Goal: Task Accomplishment & Management: Use online tool/utility

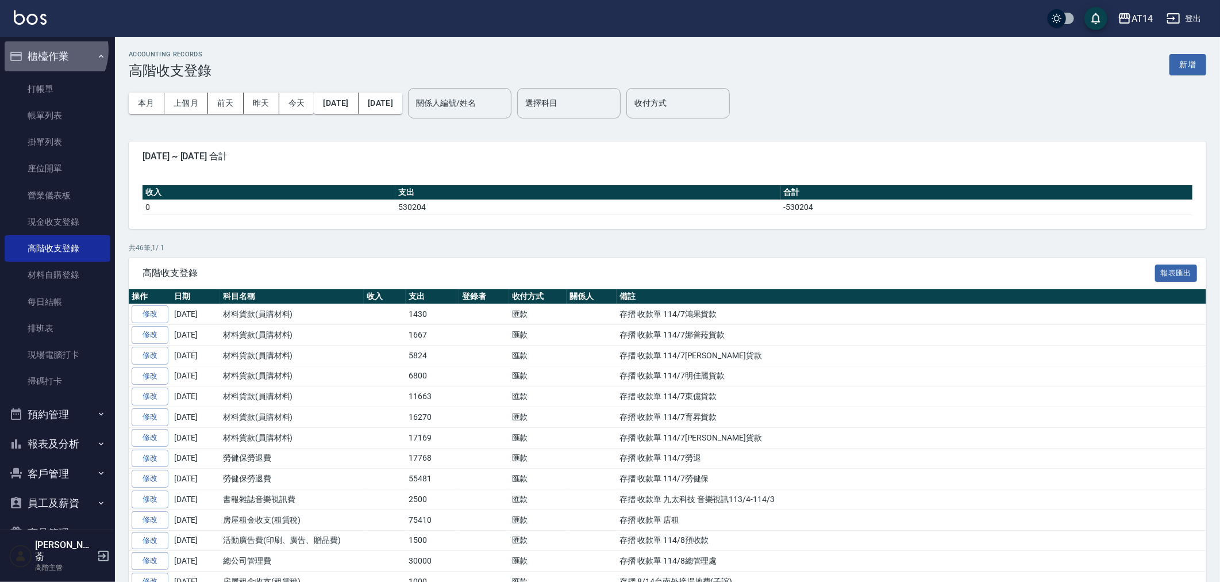
click at [46, 50] on button "櫃檯作業" at bounding box center [58, 56] width 106 height 30
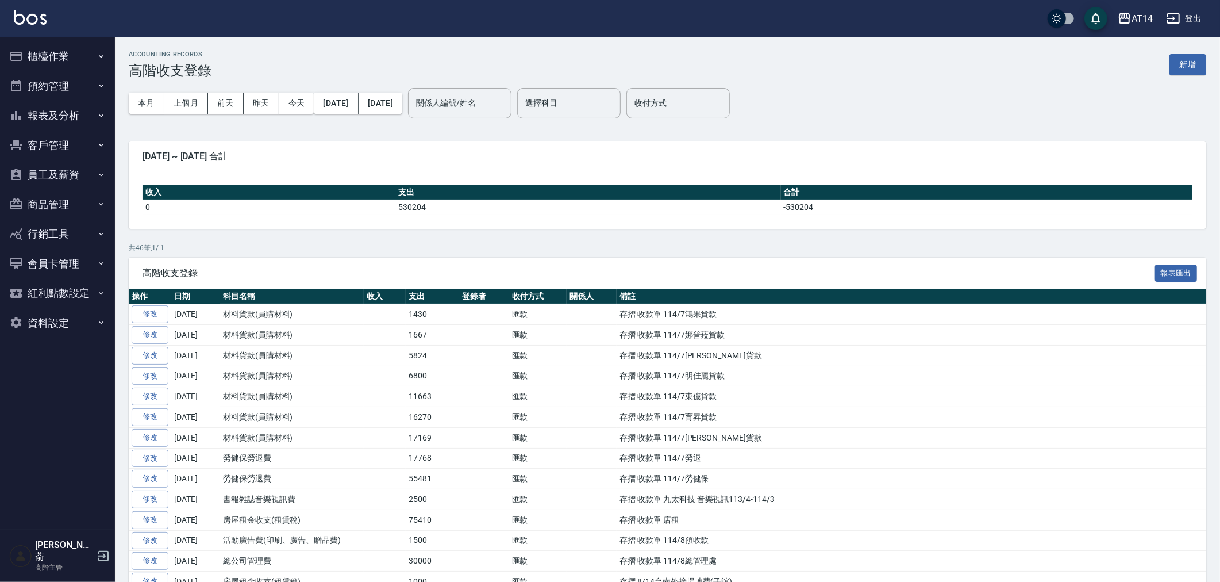
click at [51, 113] on button "報表及分析" at bounding box center [58, 116] width 106 height 30
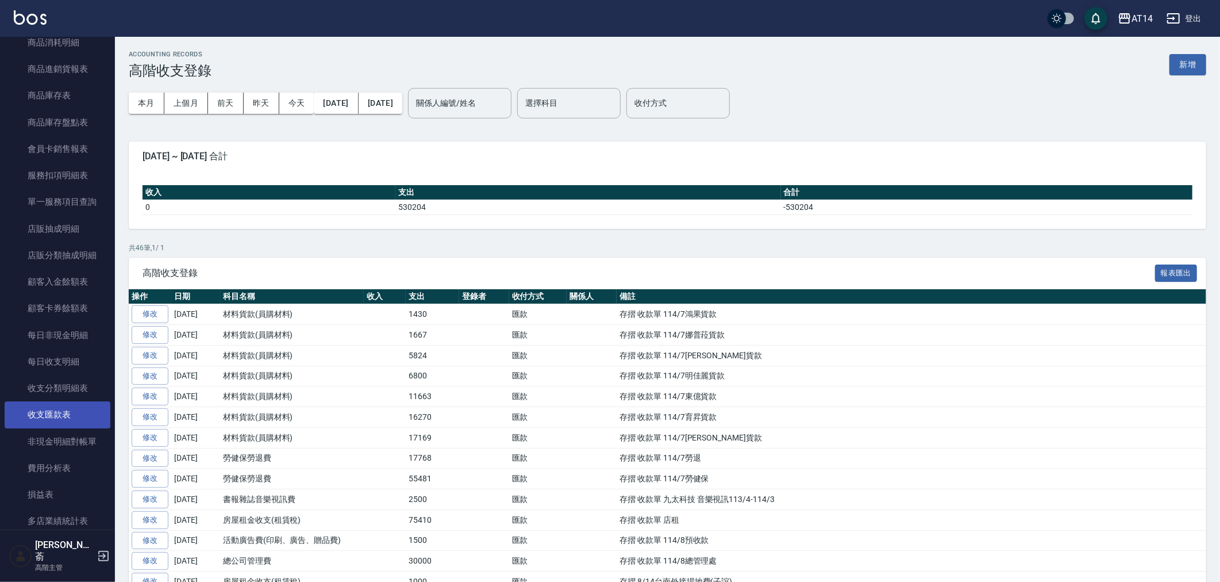
scroll to position [766, 0]
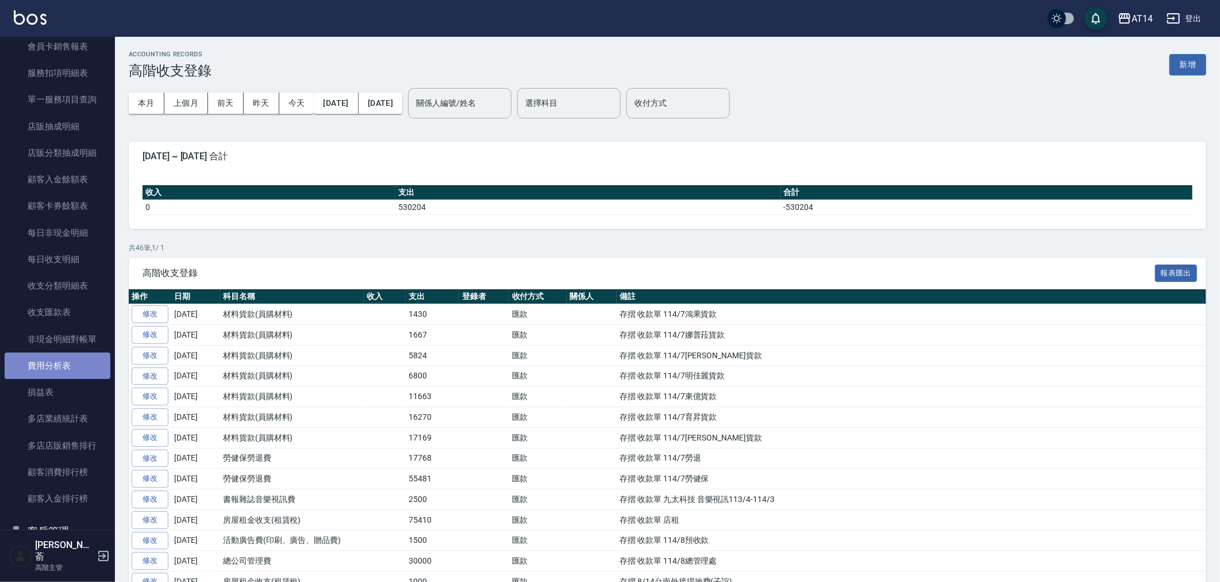
click at [61, 366] on link "費用分析表" at bounding box center [58, 365] width 106 height 26
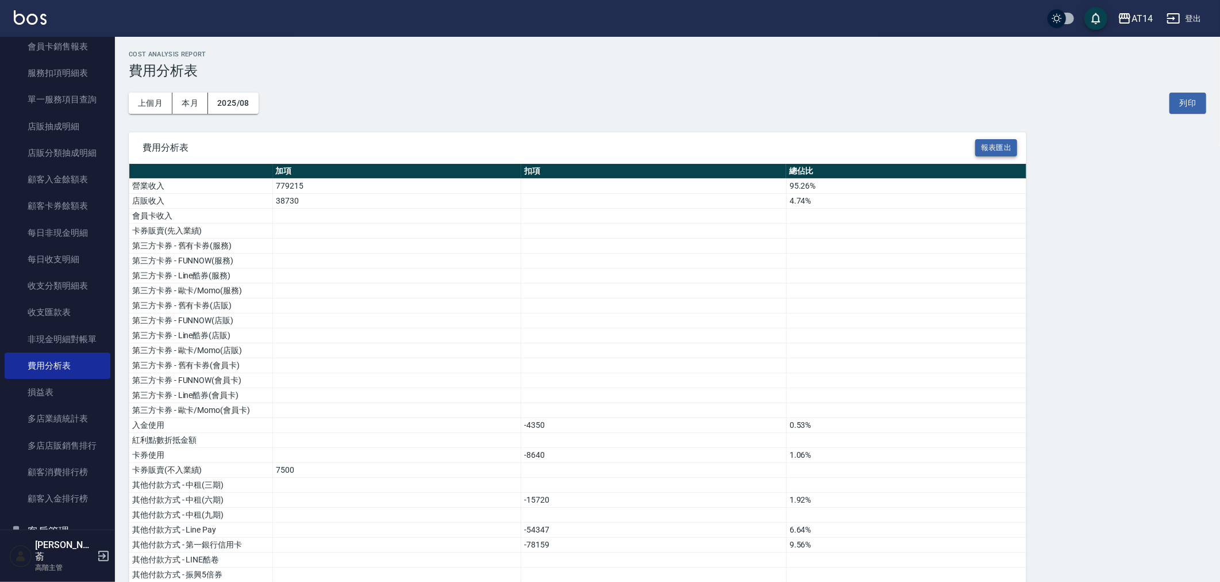
click at [989, 145] on button "報表匯出" at bounding box center [997, 148] width 43 height 18
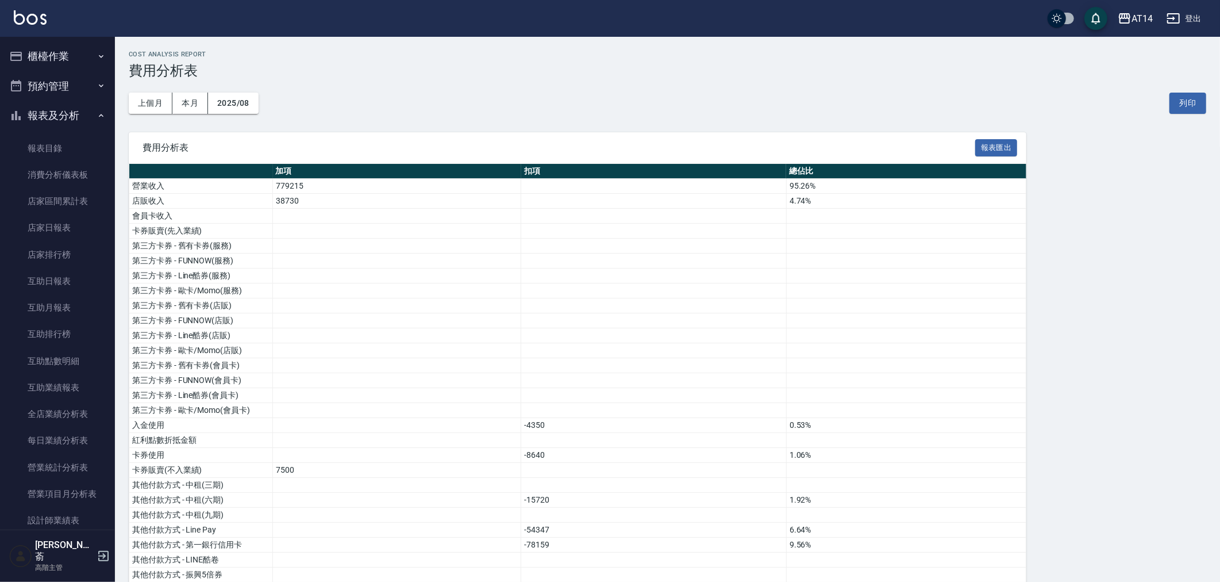
click at [47, 117] on button "報表及分析" at bounding box center [58, 116] width 106 height 30
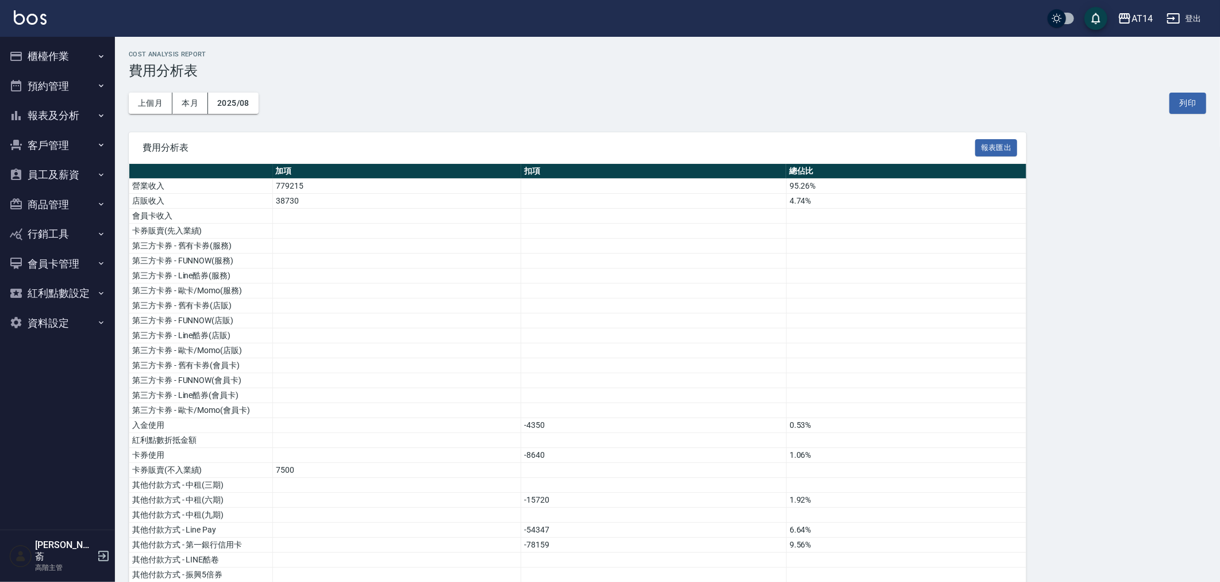
click at [48, 50] on button "櫃檯作業" at bounding box center [58, 56] width 106 height 30
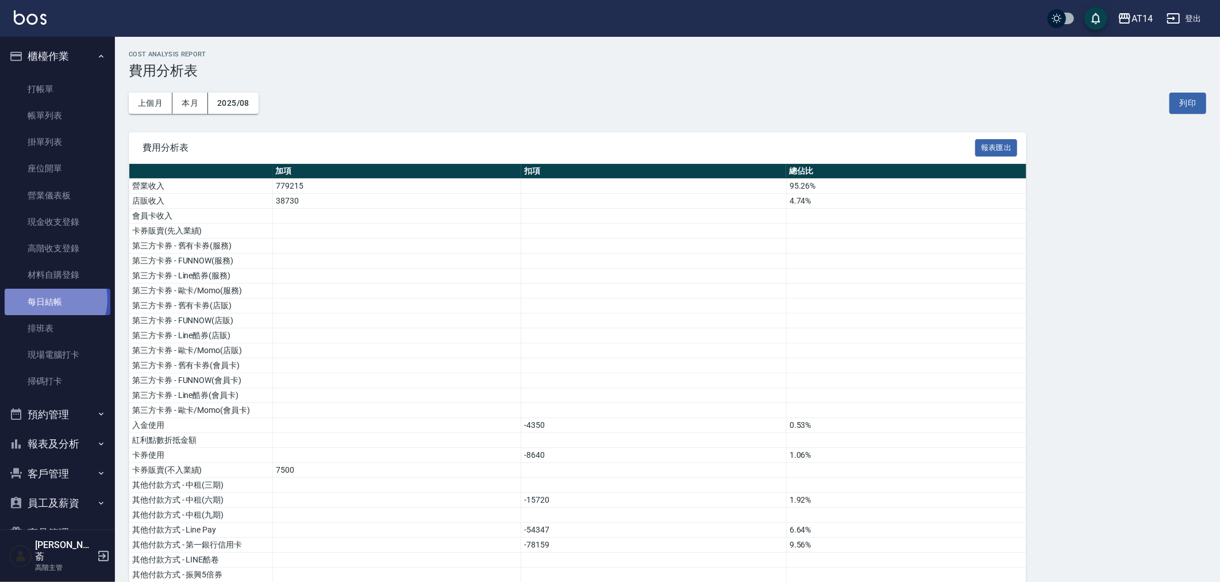
click at [48, 299] on link "每日結帳" at bounding box center [58, 302] width 106 height 26
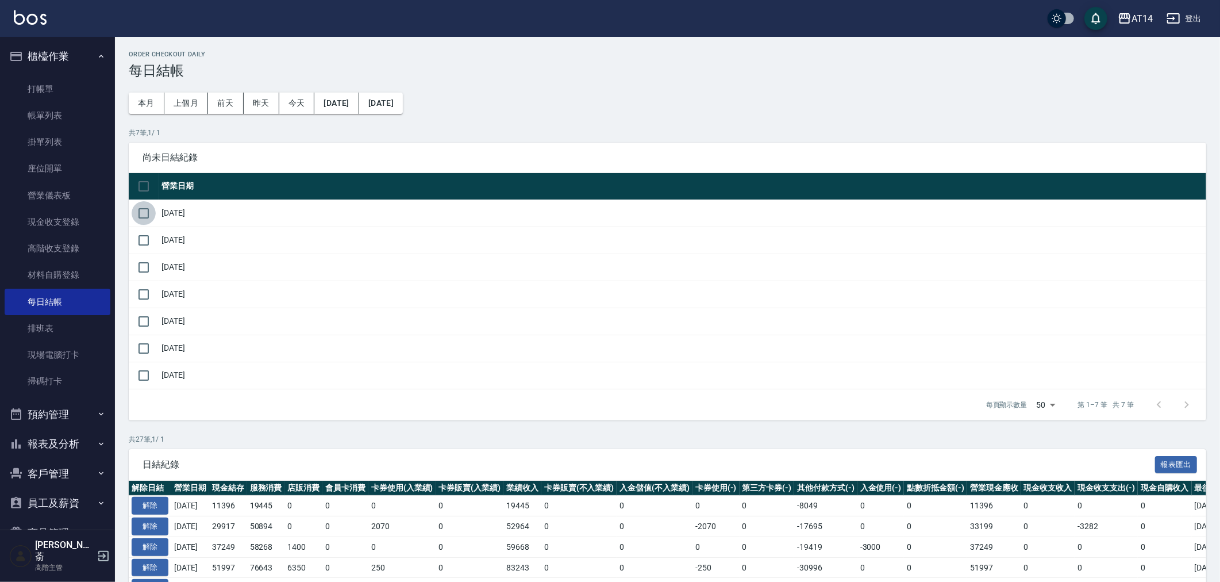
click at [145, 212] on input "checkbox" at bounding box center [144, 213] width 24 height 24
checkbox input "true"
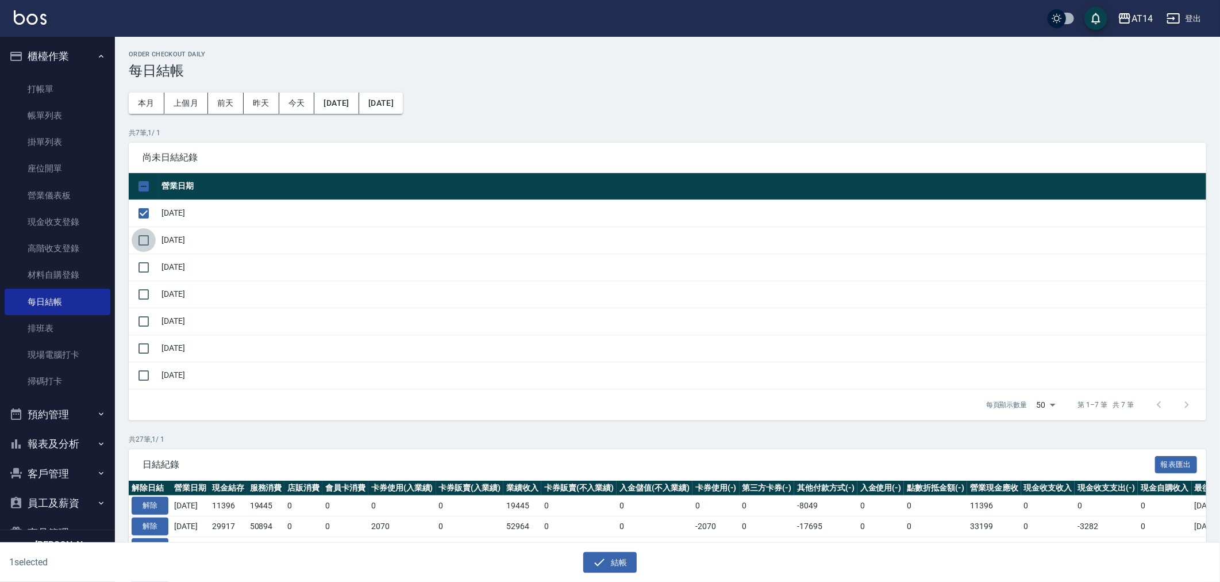
drag, startPoint x: 145, startPoint y: 243, endPoint x: 146, endPoint y: 254, distance: 11.6
click at [145, 240] on input "checkbox" at bounding box center [144, 240] width 24 height 24
checkbox input "true"
click at [145, 262] on input "checkbox" at bounding box center [144, 267] width 24 height 24
checkbox input "true"
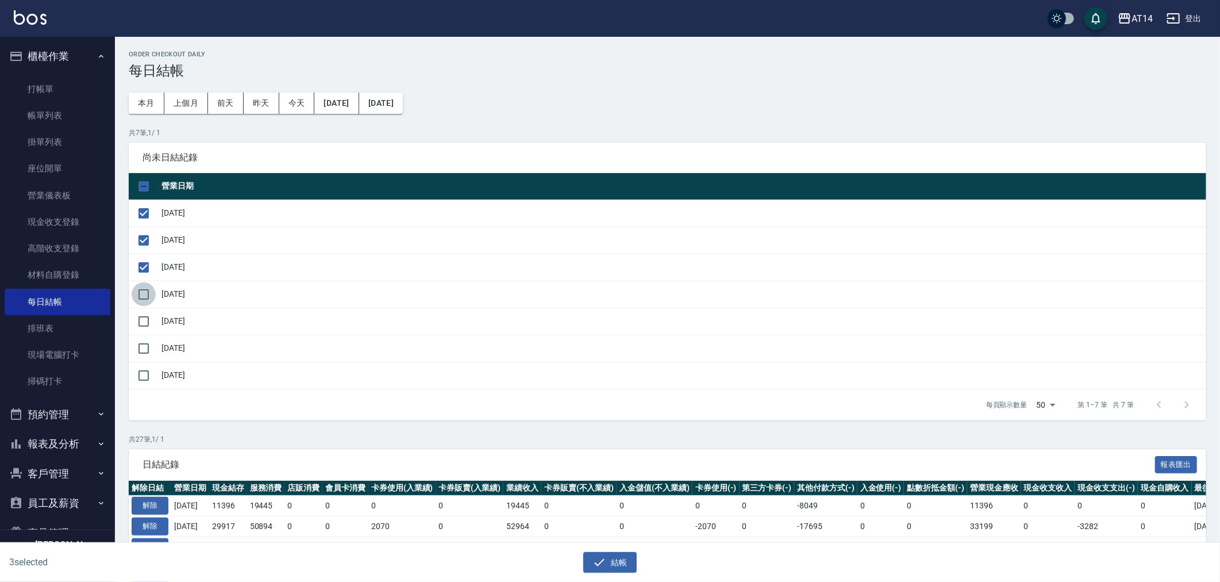
click at [144, 289] on input "checkbox" at bounding box center [144, 294] width 24 height 24
checkbox input "true"
click at [143, 317] on input "checkbox" at bounding box center [144, 321] width 24 height 24
checkbox input "true"
drag, startPoint x: 143, startPoint y: 348, endPoint x: 143, endPoint y: 331, distance: 17.8
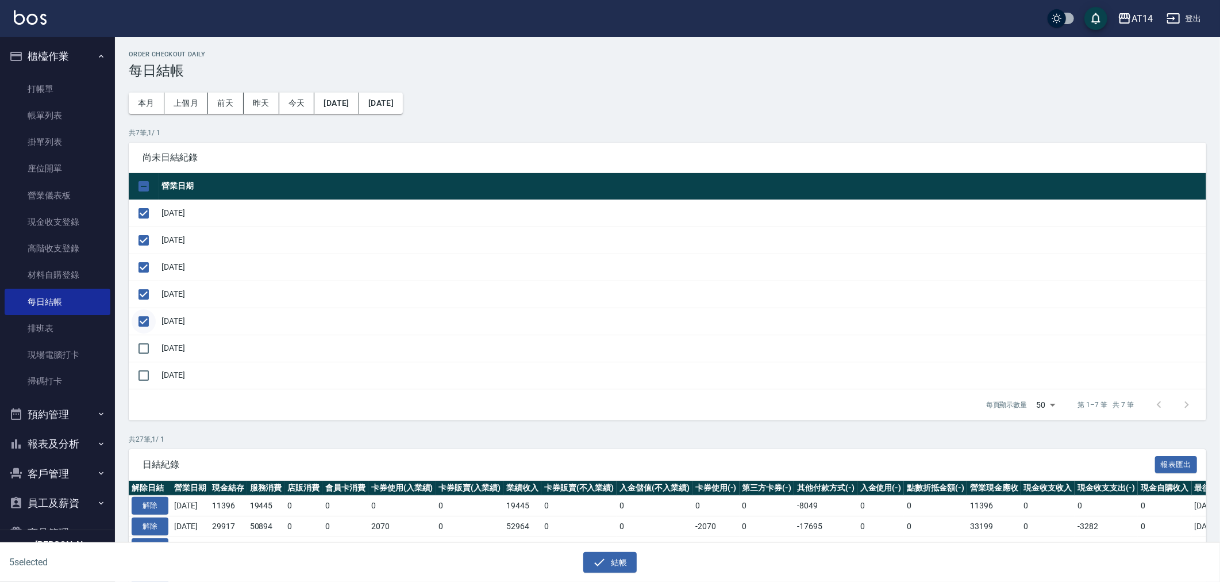
click at [143, 347] on input "checkbox" at bounding box center [144, 348] width 24 height 24
checkbox input "true"
click at [617, 563] on button "結帳" at bounding box center [609, 562] width 53 height 21
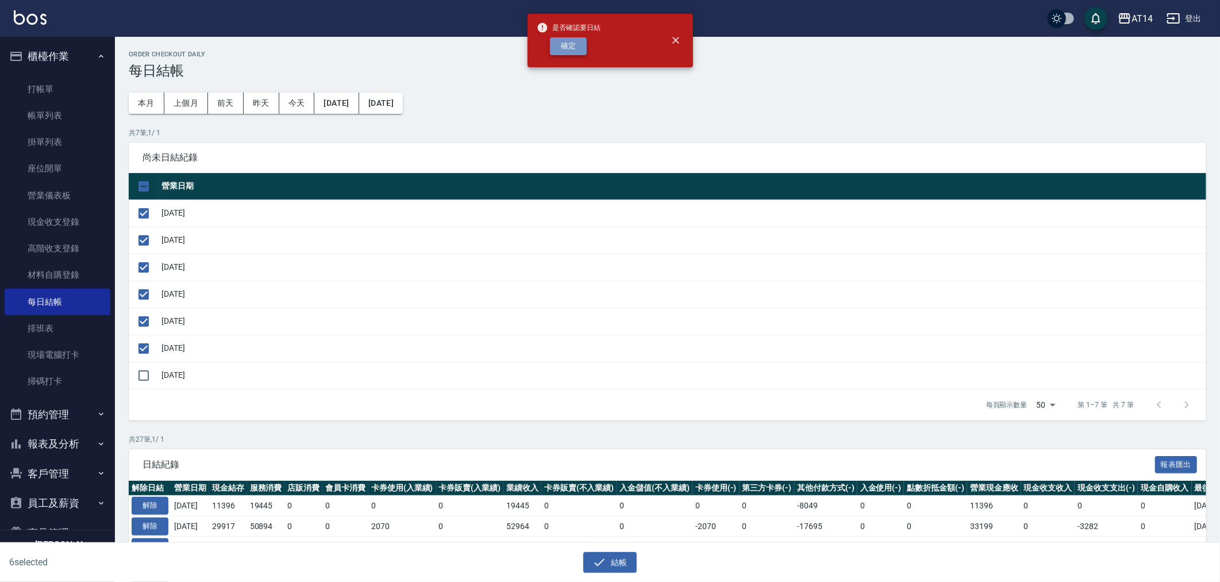
click at [570, 43] on button "確定" at bounding box center [568, 46] width 37 height 18
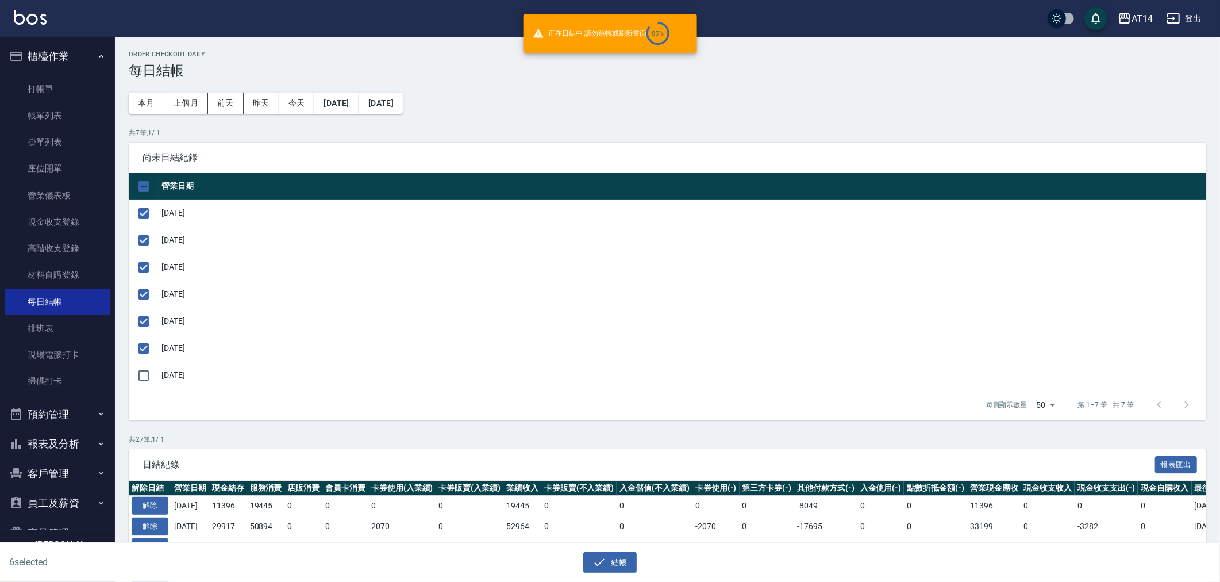
checkbox input "false"
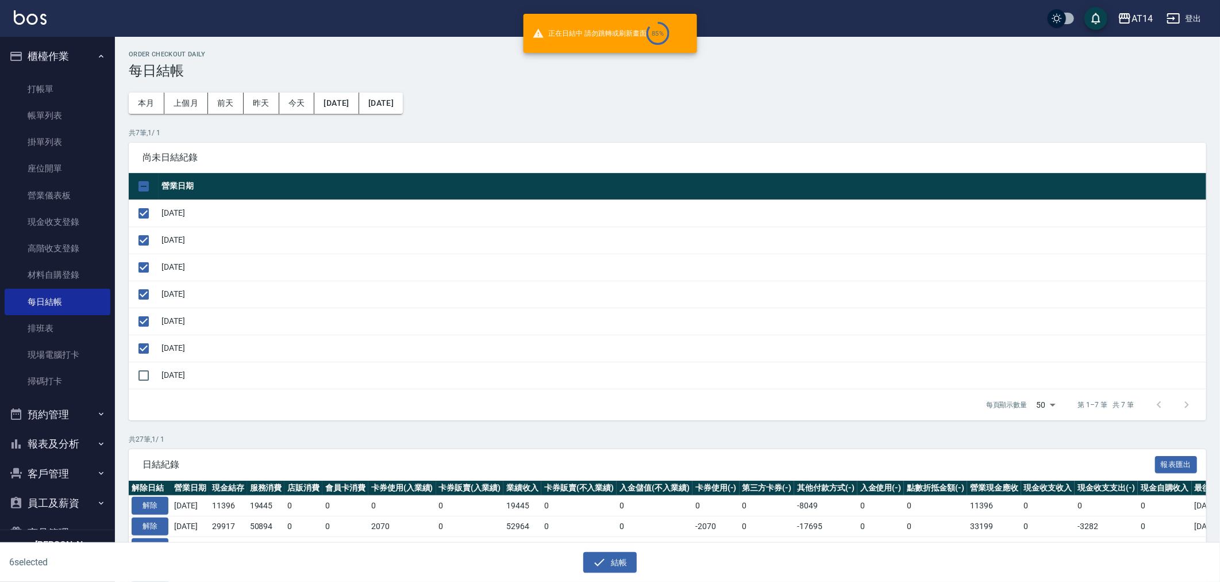
checkbox input "false"
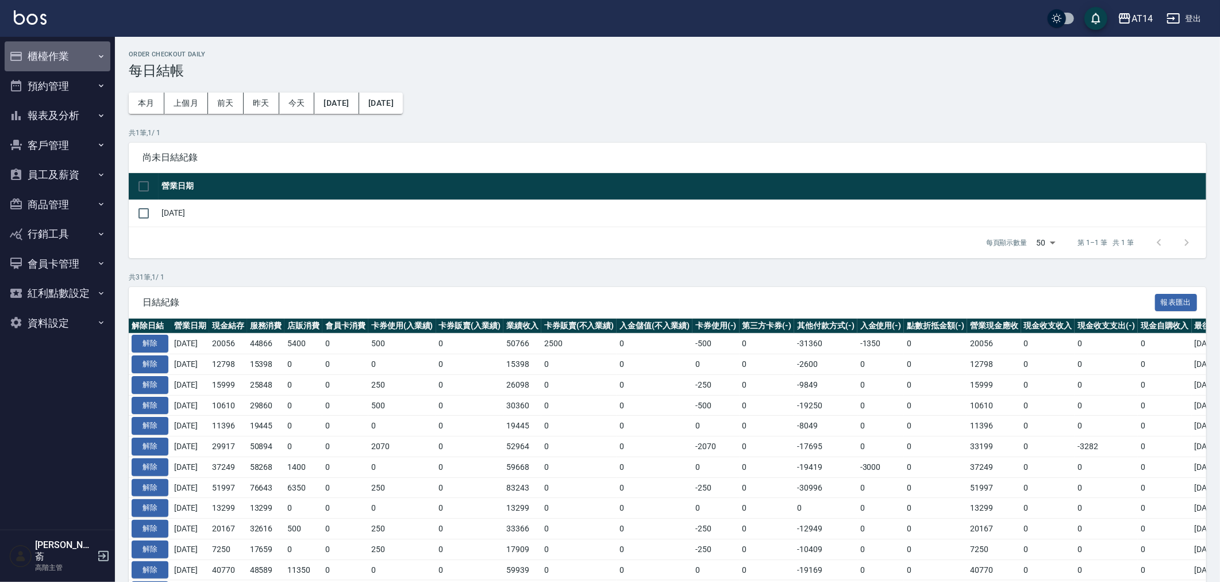
click at [47, 56] on button "櫃檯作業" at bounding box center [58, 56] width 106 height 30
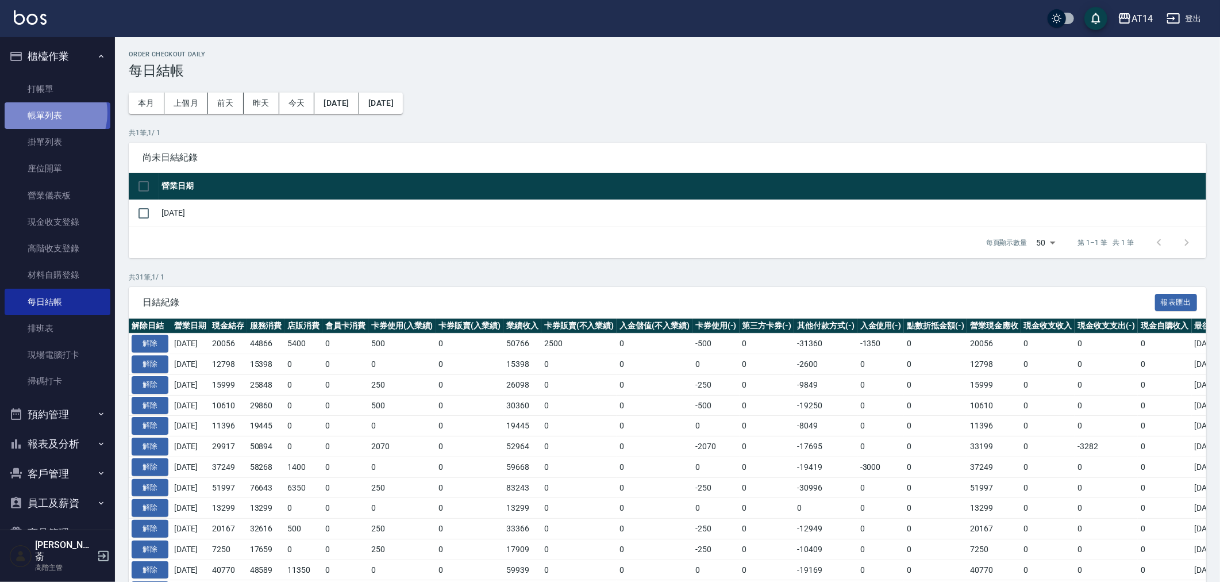
click at [44, 113] on link "帳單列表" at bounding box center [58, 115] width 106 height 26
